Goal: Task Accomplishment & Management: Complete application form

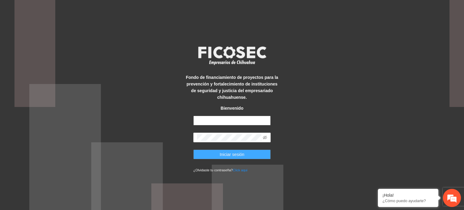
type input "**********"
click at [201, 159] on button "Iniciar sesión" at bounding box center [231, 155] width 77 height 10
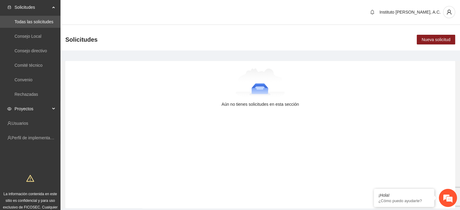
click at [37, 114] on span "Proyectos" at bounding box center [33, 109] width 36 height 12
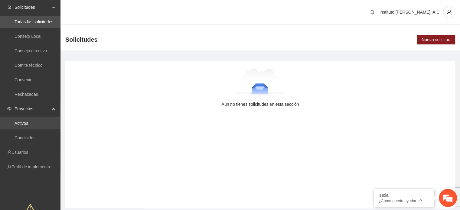
click at [21, 125] on link "Activos" at bounding box center [22, 123] width 14 height 5
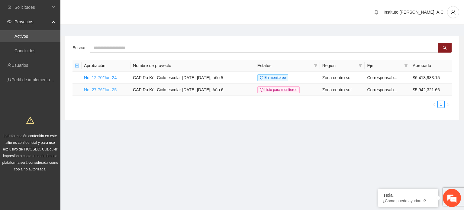
click at [99, 91] on link "No. 27-76/Jun-25" at bounding box center [100, 89] width 33 height 5
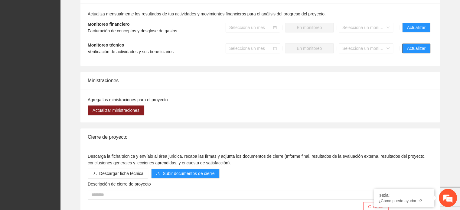
click at [405, 49] on button "Actualizar" at bounding box center [416, 49] width 28 height 10
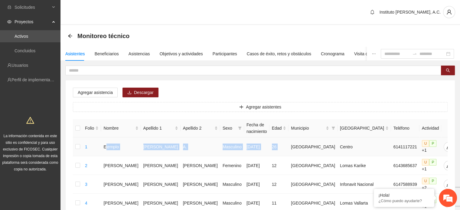
drag, startPoint x: 111, startPoint y: 144, endPoint x: 286, endPoint y: 143, distance: 174.9
click at [286, 143] on tr "1 Ejemplo [PERSON_NAME] A. Masculino [DATE] 26 Chihuahua Centro 6141117221 U P …" at bounding box center [270, 146] width 395 height 19
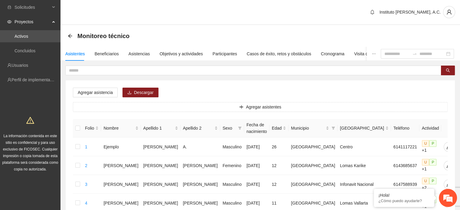
click at [222, 90] on div "Agregar asistencia Descargar Agregar asistentes Folio Nombre Apellido 1 Apellid…" at bounding box center [260, 167] width 389 height 175
click at [70, 34] on icon "arrow-left" at bounding box center [70, 36] width 4 height 4
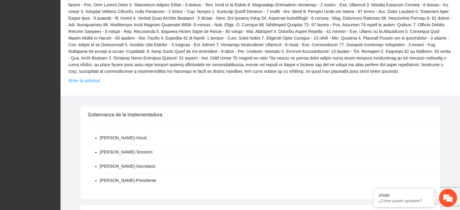
scroll to position [211, 0]
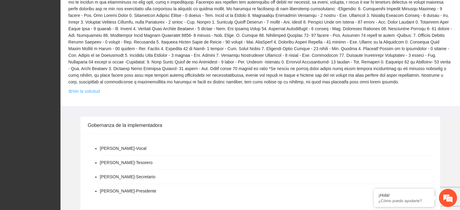
click at [80, 93] on link "Ver la solicitud" at bounding box center [83, 91] width 31 height 7
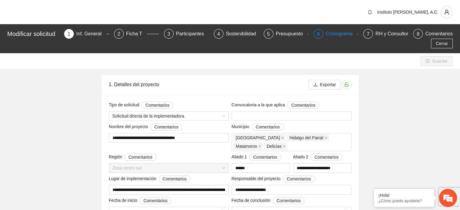
click at [333, 35] on div "Cronograma" at bounding box center [341, 34] width 32 height 10
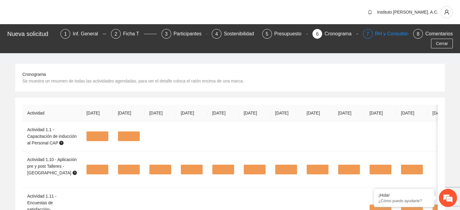
click at [375, 37] on div "RH y Consultores" at bounding box center [396, 34] width 43 height 10
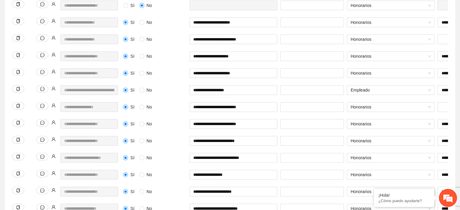
scroll to position [261, 0]
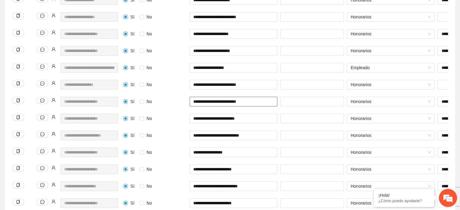
drag, startPoint x: 255, startPoint y: 94, endPoint x: 188, endPoint y: 95, distance: 67.7
click at [188, 97] on div "**********" at bounding box center [233, 105] width 91 height 17
